Goal: Navigation & Orientation: Find specific page/section

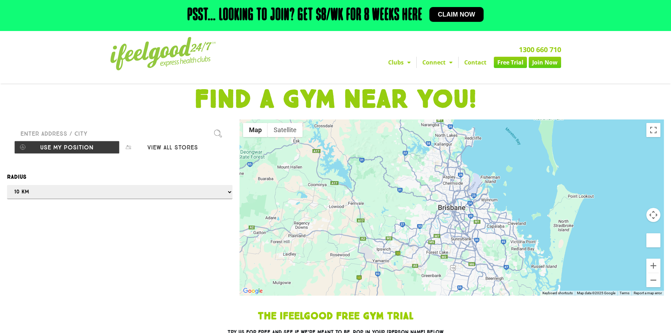
click at [234, 95] on h1 "FIND A GYM NEAR YOU!" at bounding box center [336, 99] width 664 height 25
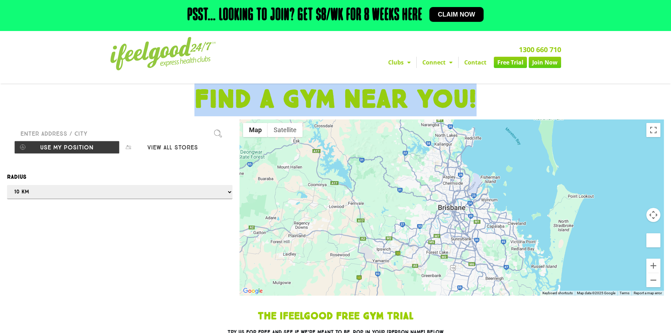
click at [234, 95] on h1 "FIND A GYM NEAR YOU!" at bounding box center [336, 99] width 664 height 25
click at [265, 95] on h1 "FIND A GYM NEAR YOU!" at bounding box center [336, 99] width 664 height 25
drag, startPoint x: 265, startPoint y: 95, endPoint x: 436, endPoint y: 95, distance: 171.5
click at [436, 95] on h1 "FIND A GYM NEAR YOU!" at bounding box center [336, 99] width 664 height 25
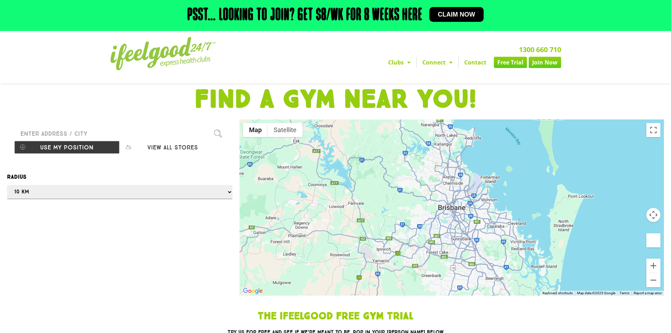
click at [476, 96] on h1 "FIND A GYM NEAR YOU!" at bounding box center [336, 99] width 664 height 25
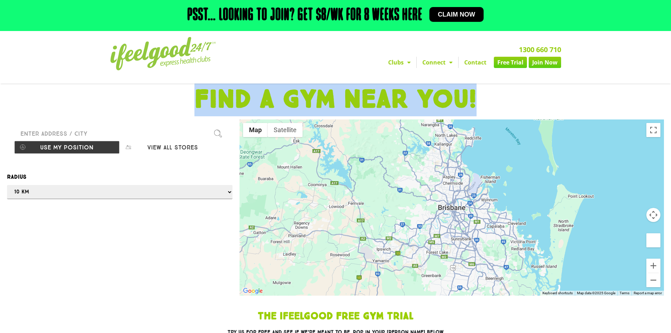
click at [476, 96] on h1 "FIND A GYM NEAR YOU!" at bounding box center [336, 99] width 664 height 25
click at [448, 99] on h1 "FIND A GYM NEAR YOU!" at bounding box center [336, 99] width 664 height 25
drag, startPoint x: 448, startPoint y: 99, endPoint x: 261, endPoint y: 95, distance: 187.0
click at [261, 95] on h1 "FIND A GYM NEAR YOU!" at bounding box center [336, 99] width 664 height 25
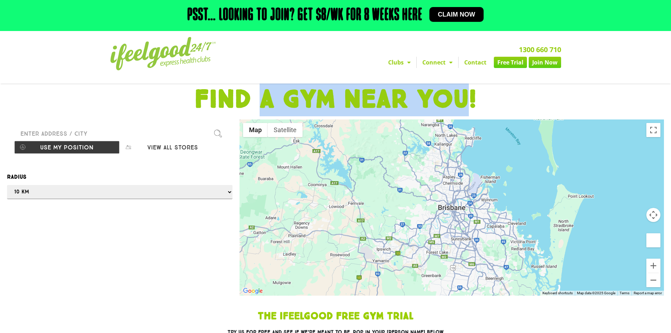
drag, startPoint x: 261, startPoint y: 95, endPoint x: 436, endPoint y: 96, distance: 175.0
click at [436, 96] on h1 "FIND A GYM NEAR YOU!" at bounding box center [336, 99] width 664 height 25
drag, startPoint x: 436, startPoint y: 96, endPoint x: 362, endPoint y: 94, distance: 74.3
click at [362, 94] on h1 "FIND A GYM NEAR YOU!" at bounding box center [336, 99] width 664 height 25
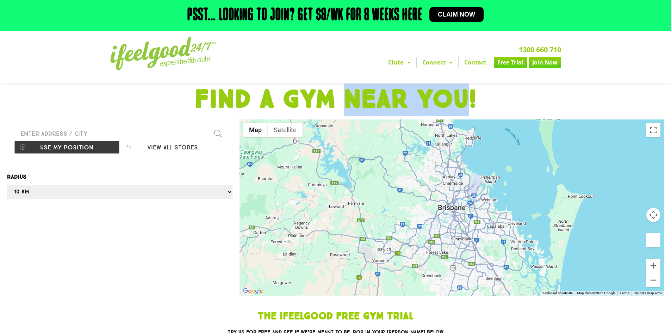
click at [362, 94] on h1 "FIND A GYM NEAR YOU!" at bounding box center [336, 99] width 664 height 25
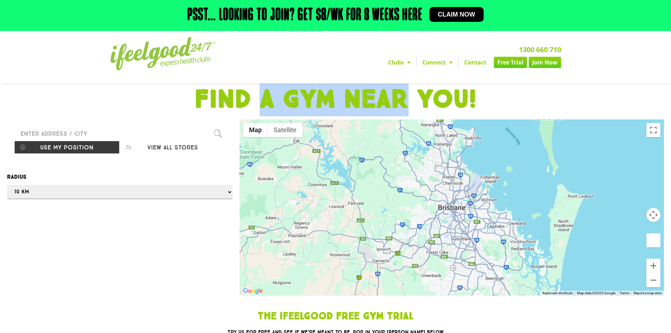
drag, startPoint x: 362, startPoint y: 94, endPoint x: 260, endPoint y: 95, distance: 102.5
click at [260, 95] on h1 "FIND A GYM NEAR YOU!" at bounding box center [336, 99] width 664 height 25
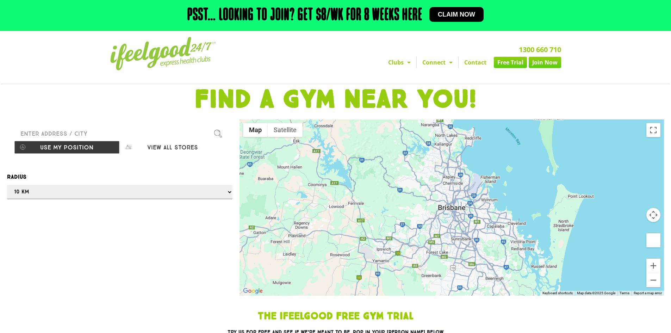
click at [230, 94] on h1 "FIND A GYM NEAR YOU!" at bounding box center [336, 99] width 664 height 25
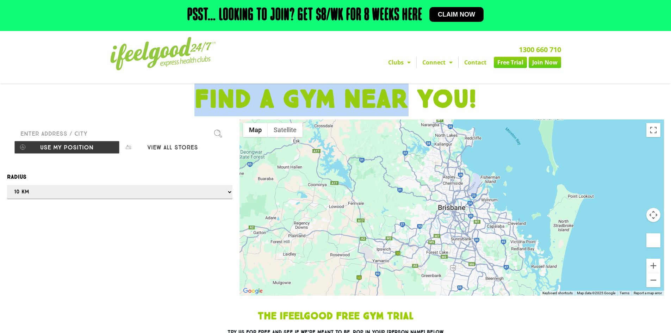
drag, startPoint x: 230, startPoint y: 94, endPoint x: 382, endPoint y: 94, distance: 152.1
click at [382, 94] on h1 "FIND A GYM NEAR YOU!" at bounding box center [336, 99] width 664 height 25
click at [385, 95] on h1 "FIND A GYM NEAR YOU!" at bounding box center [336, 99] width 664 height 25
drag, startPoint x: 385, startPoint y: 95, endPoint x: 263, endPoint y: 98, distance: 121.9
click at [263, 98] on h1 "FIND A GYM NEAR YOU!" at bounding box center [336, 99] width 664 height 25
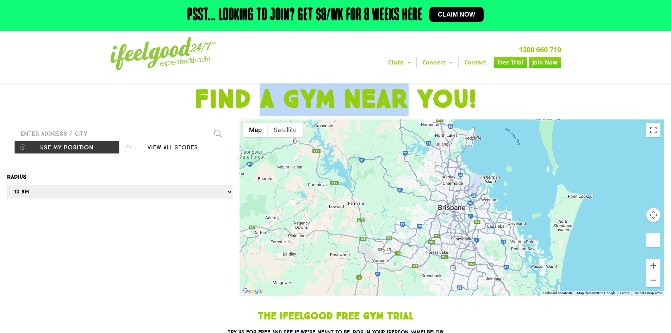
click at [263, 98] on h1 "FIND A GYM NEAR YOU!" at bounding box center [336, 99] width 664 height 25
drag, startPoint x: 263, startPoint y: 98, endPoint x: 368, endPoint y: 97, distance: 105.3
click at [368, 97] on h1 "FIND A GYM NEAR YOU!" at bounding box center [336, 99] width 664 height 25
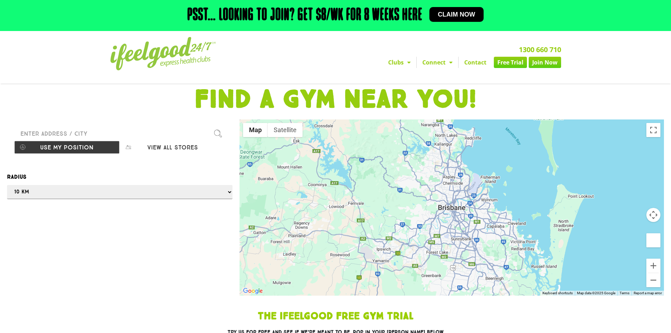
click at [375, 98] on h1 "FIND A GYM NEAR YOU!" at bounding box center [336, 99] width 664 height 25
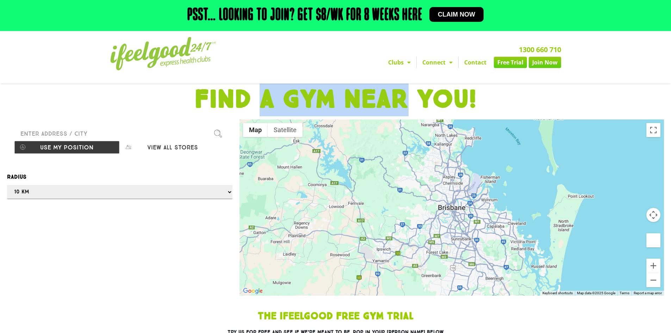
drag, startPoint x: 375, startPoint y: 98, endPoint x: 264, endPoint y: 96, distance: 110.9
click at [264, 96] on h1 "FIND A GYM NEAR YOU!" at bounding box center [336, 99] width 664 height 25
drag, startPoint x: 264, startPoint y: 96, endPoint x: 375, endPoint y: 97, distance: 111.3
click at [375, 97] on h1 "FIND A GYM NEAR YOU!" at bounding box center [336, 99] width 664 height 25
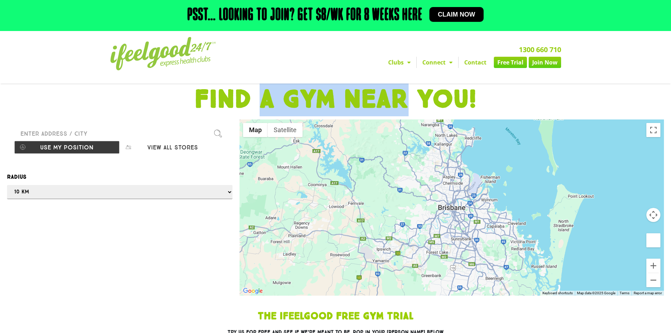
click at [375, 97] on h1 "FIND A GYM NEAR YOU!" at bounding box center [336, 99] width 664 height 25
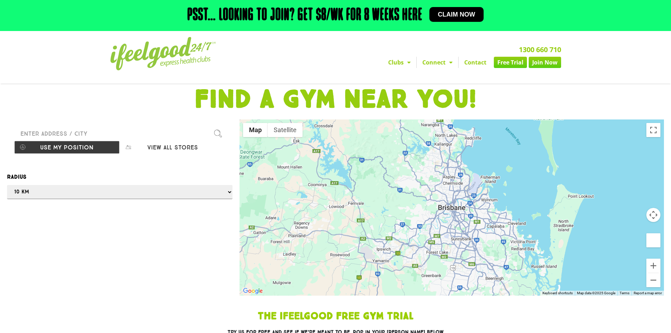
click at [461, 98] on h1 "FIND A GYM NEAR YOU!" at bounding box center [336, 99] width 664 height 25
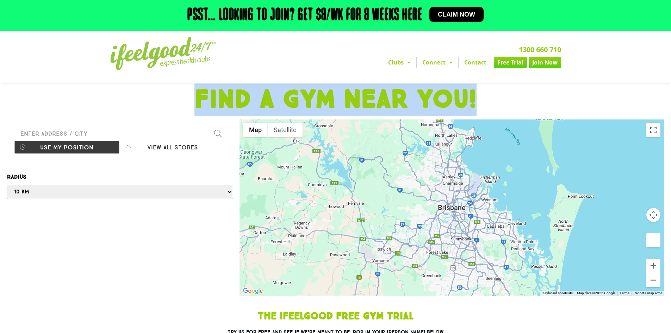
click at [461, 98] on h1 "FIND A GYM NEAR YOU!" at bounding box center [336, 99] width 664 height 25
click at [445, 98] on h1 "FIND A GYM NEAR YOU!" at bounding box center [336, 99] width 664 height 25
drag, startPoint x: 445, startPoint y: 98, endPoint x: 214, endPoint y: 97, distance: 230.3
click at [214, 97] on h1 "FIND A GYM NEAR YOU!" at bounding box center [336, 99] width 664 height 25
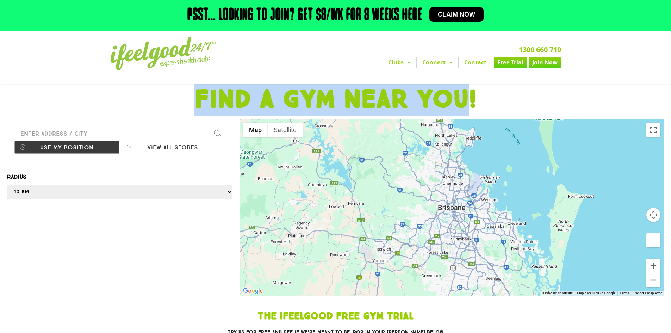
drag, startPoint x: 214, startPoint y: 97, endPoint x: 425, endPoint y: 92, distance: 210.6
click at [425, 92] on h1 "FIND A GYM NEAR YOU!" at bounding box center [336, 99] width 664 height 25
click at [437, 94] on h1 "FIND A GYM NEAR YOU!" at bounding box center [336, 99] width 664 height 25
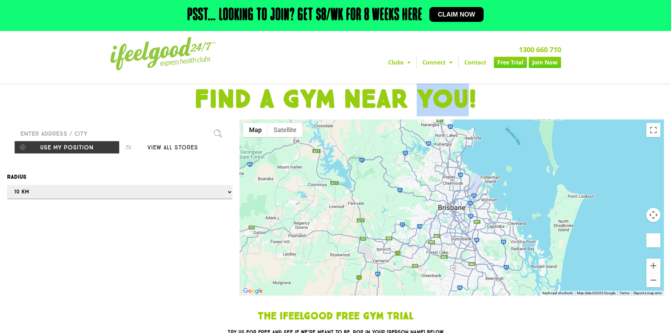
click at [437, 94] on h1 "FIND A GYM NEAR YOU!" at bounding box center [336, 99] width 664 height 25
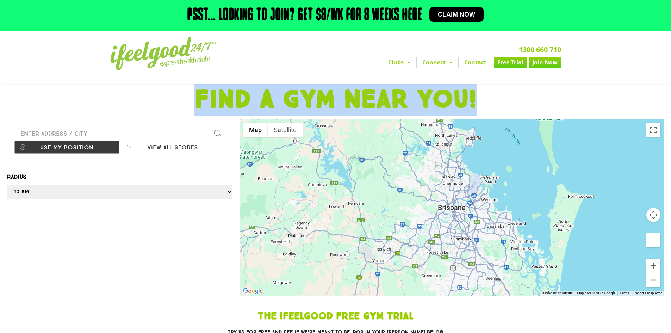
click at [437, 94] on h1 "FIND A GYM NEAR YOU!" at bounding box center [336, 99] width 664 height 25
click at [455, 95] on h1 "FIND A GYM NEAR YOU!" at bounding box center [336, 99] width 664 height 25
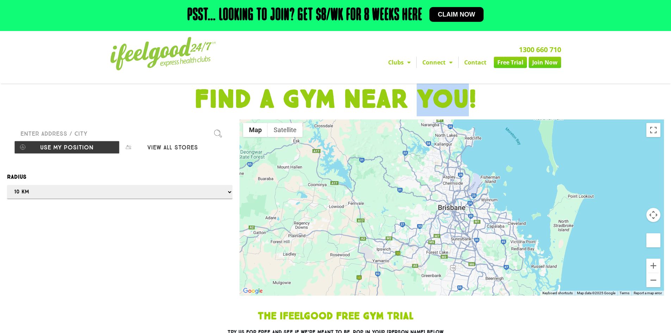
click at [455, 95] on h1 "FIND A GYM NEAR YOU!" at bounding box center [336, 99] width 664 height 25
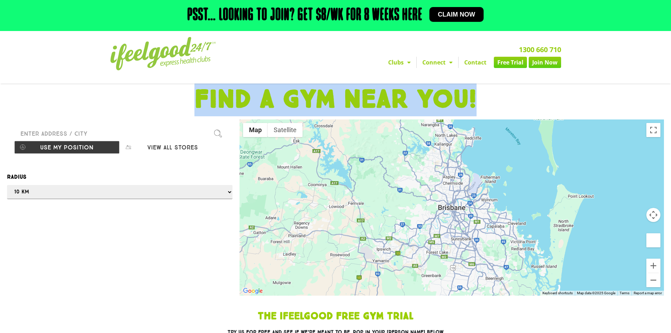
click at [455, 95] on h1 "FIND A GYM NEAR YOU!" at bounding box center [336, 99] width 664 height 25
click at [475, 97] on h1 "FIND A GYM NEAR YOU!" at bounding box center [336, 99] width 664 height 25
drag, startPoint x: 475, startPoint y: 97, endPoint x: 212, endPoint y: 90, distance: 262.8
click at [212, 90] on h1 "FIND A GYM NEAR YOU!" at bounding box center [336, 99] width 664 height 25
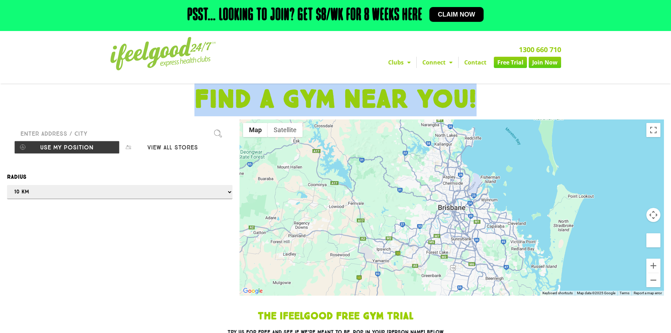
drag, startPoint x: 212, startPoint y: 90, endPoint x: 480, endPoint y: 95, distance: 268.7
click at [480, 95] on h1 "FIND A GYM NEAR YOU!" at bounding box center [336, 99] width 664 height 25
click at [483, 95] on h1 "FIND A GYM NEAR YOU!" at bounding box center [336, 99] width 664 height 25
